Goal: Task Accomplishment & Management: Complete application form

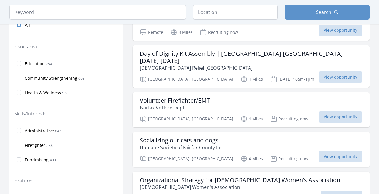
scroll to position [193, 0]
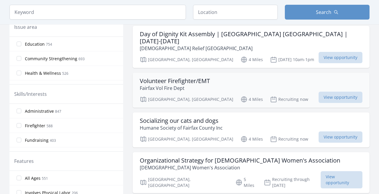
click at [159, 77] on h3 "Volunteer Firefighter/EMT" at bounding box center [175, 80] width 70 height 7
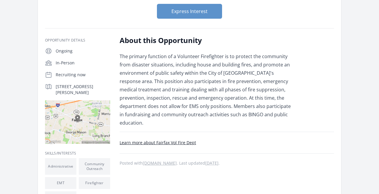
scroll to position [77, 0]
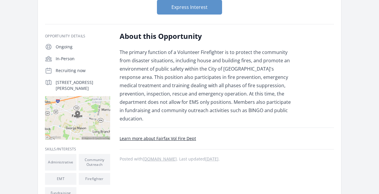
click at [177, 135] on footer "Learn more about Fairfax Vol Fire Dept Posted with makemeafirefighter.org . Las…" at bounding box center [227, 149] width 214 height 28
click at [186, 135] on link "Learn more about Fairfax Vol Fire Dept" at bounding box center [158, 138] width 76 height 6
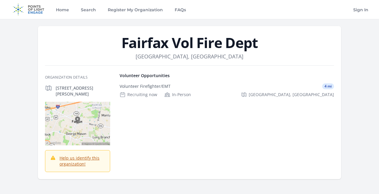
scroll to position [25, 0]
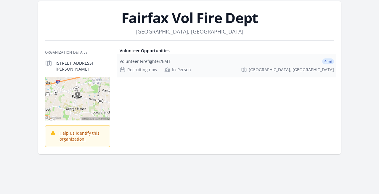
click at [134, 57] on div "Volunteer Firefighter/EMT 4 mi Recruiting now In-Person Fairfax, VA" at bounding box center [226, 66] width 219 height 24
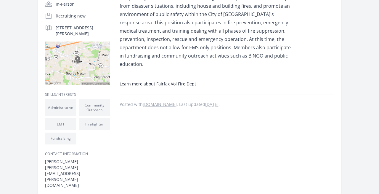
scroll to position [132, 0]
